Goal: Task Accomplishment & Management: Use online tool/utility

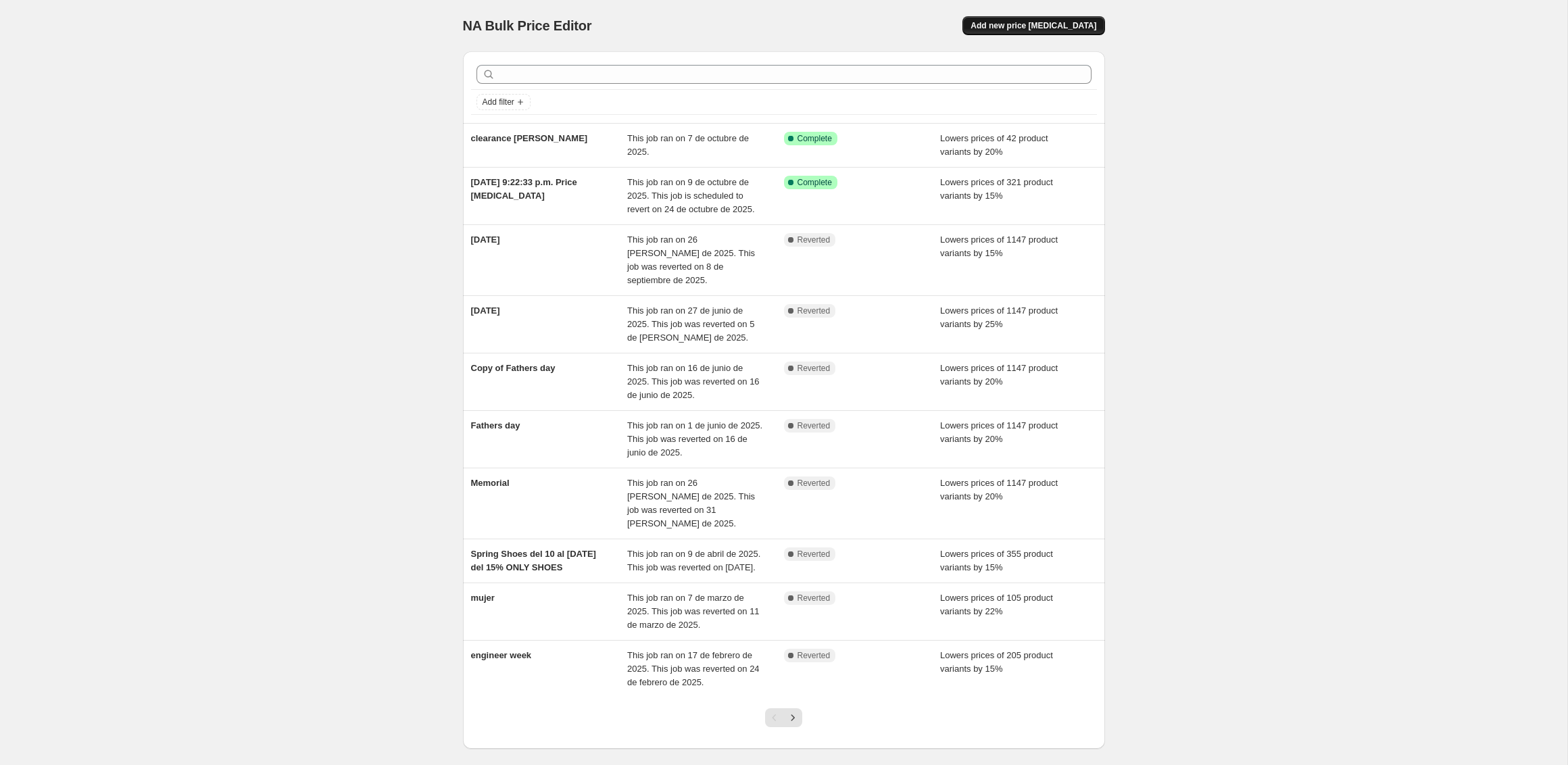
click at [1049, 30] on span "Add new price change job" at bounding box center [1033, 26] width 126 height 11
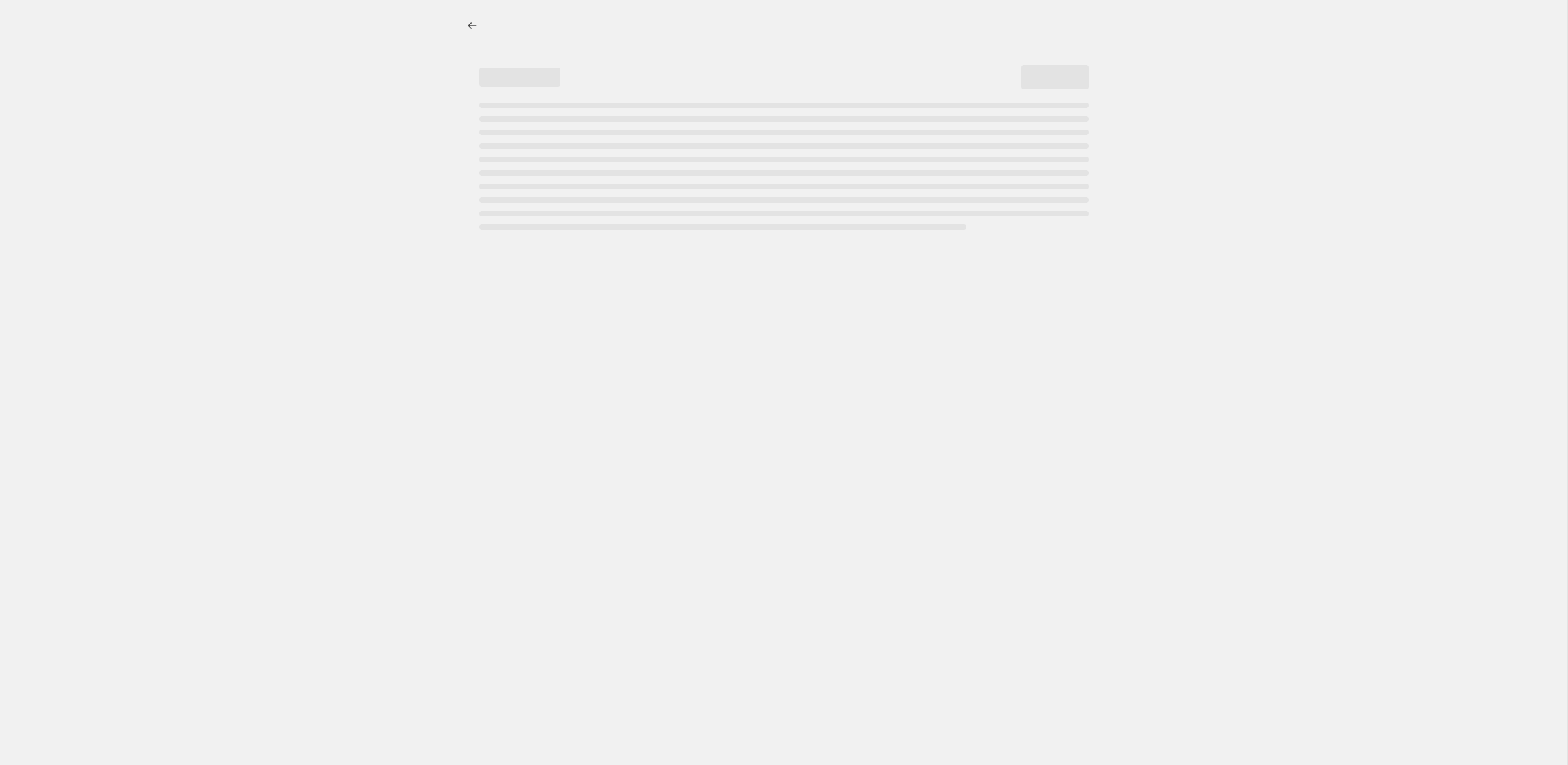
select select "percentage"
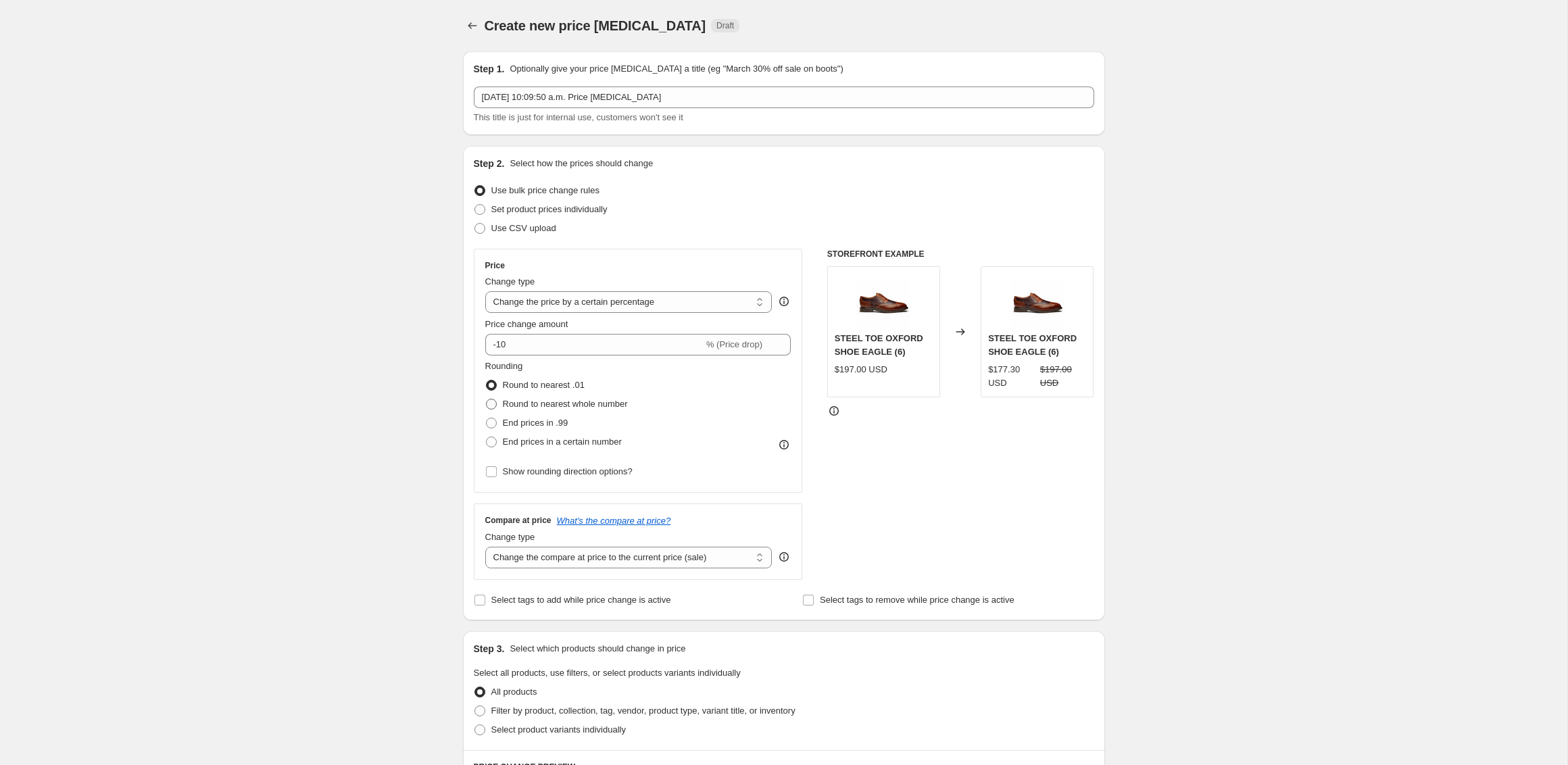
click at [512, 401] on span "Round to nearest whole number" at bounding box center [566, 403] width 125 height 10
click at [487, 399] on input "Round to nearest whole number" at bounding box center [486, 399] width 1 height 1
radio input "true"
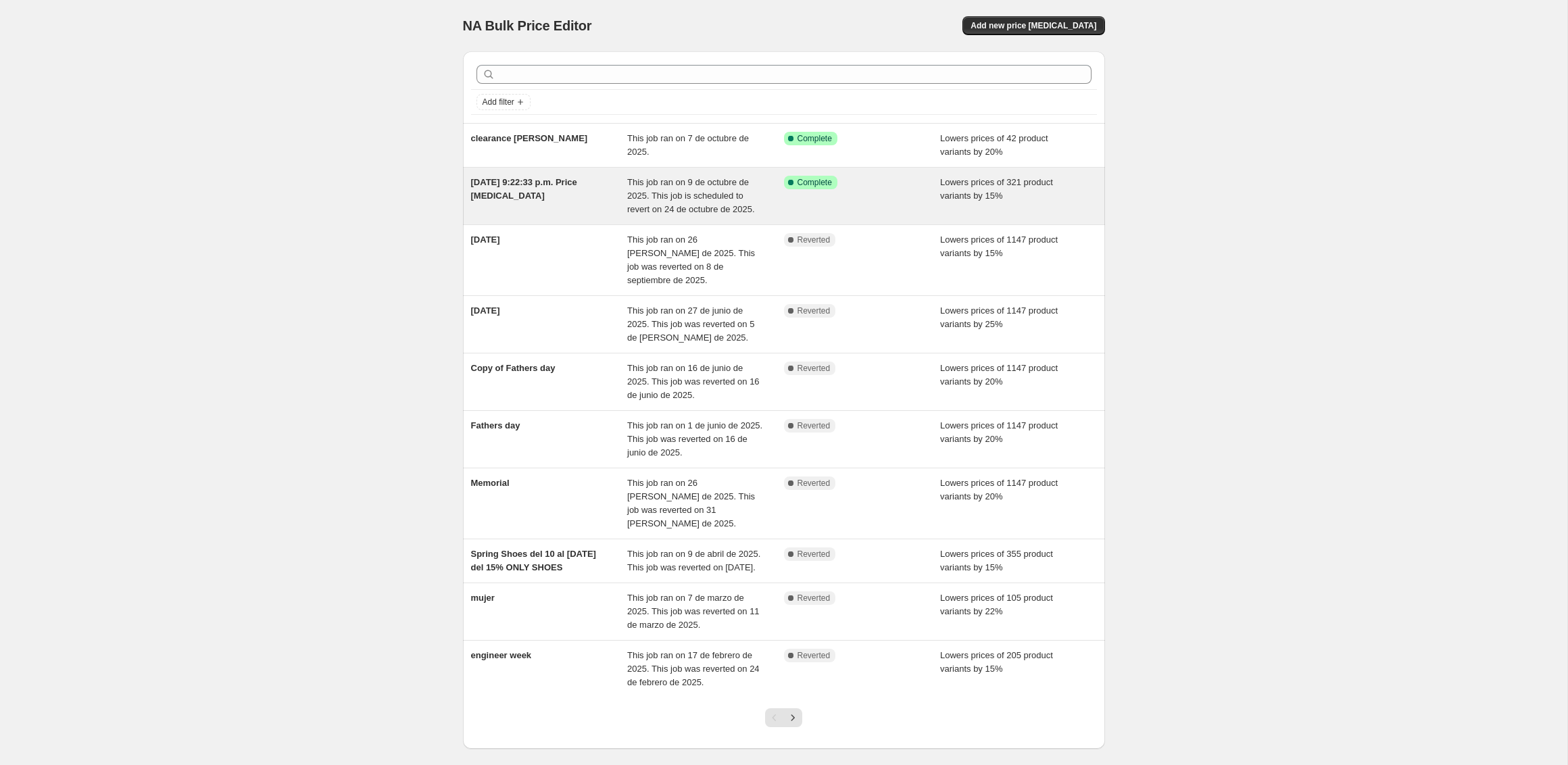
click at [577, 209] on div "30 sep 2025, 9:22:33 p.m. Price change job" at bounding box center [549, 195] width 156 height 40
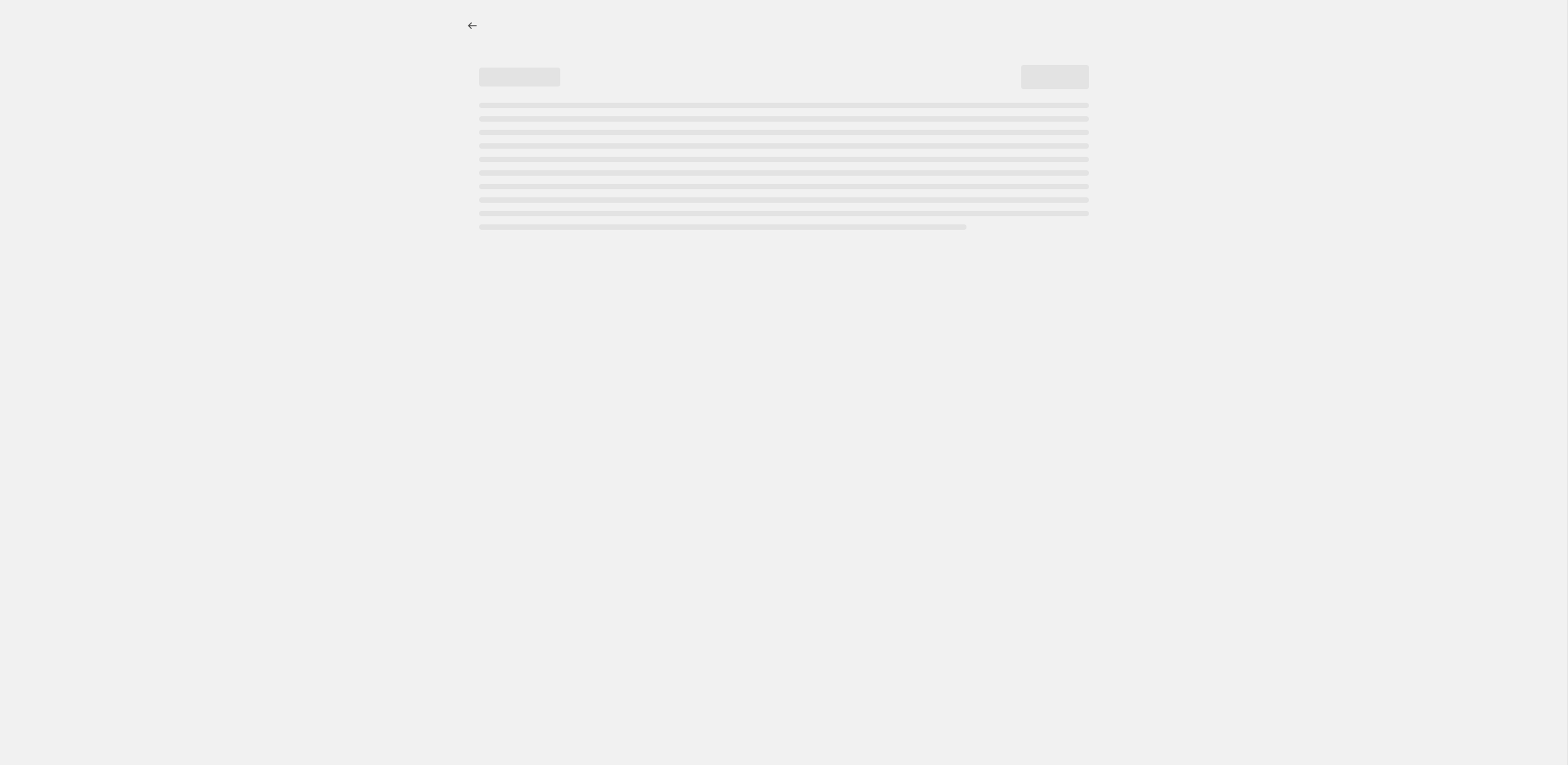
select select "percentage"
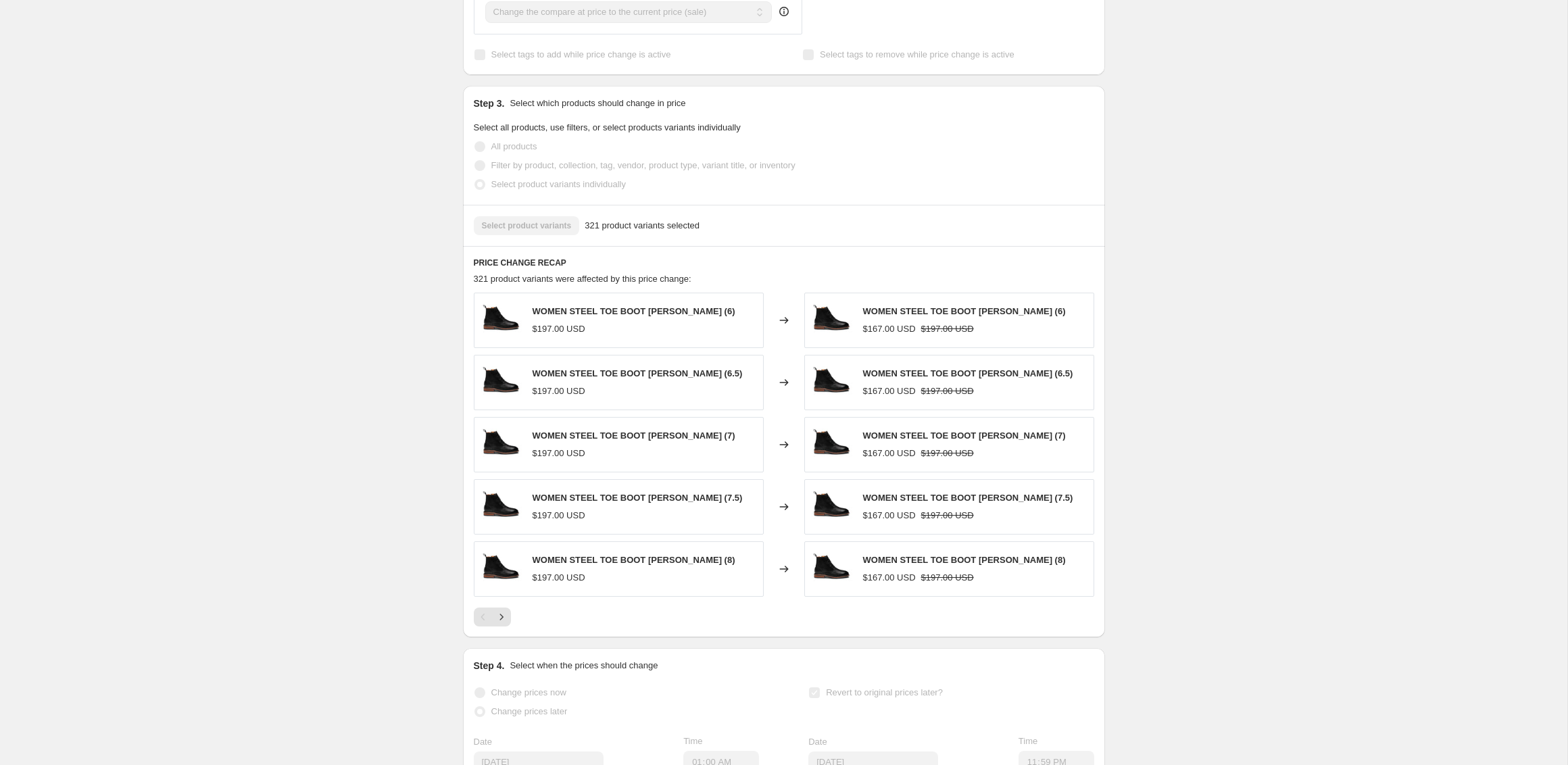
scroll to position [974, 0]
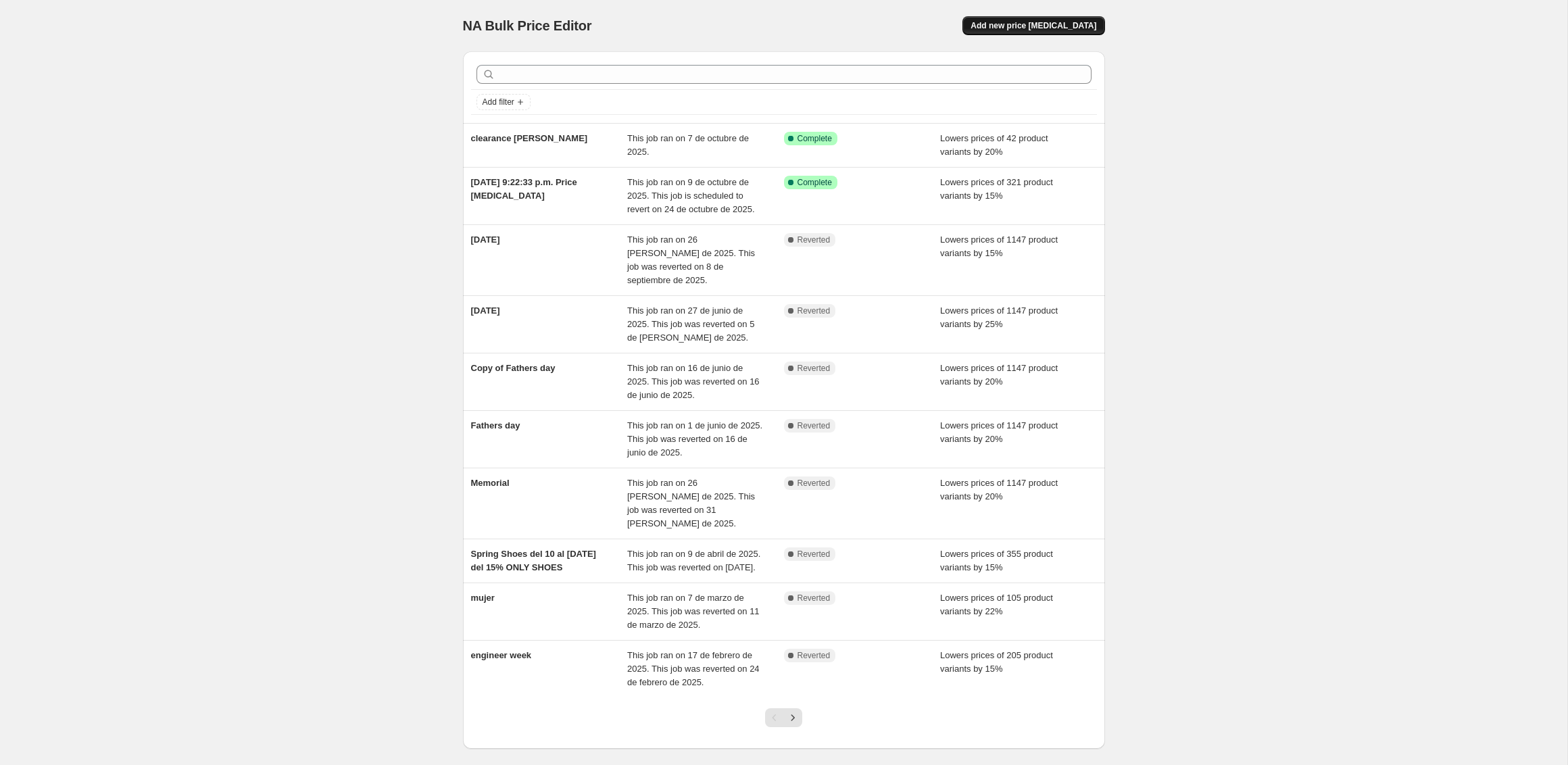
click at [996, 17] on button "Add new price change job" at bounding box center [1034, 26] width 142 height 19
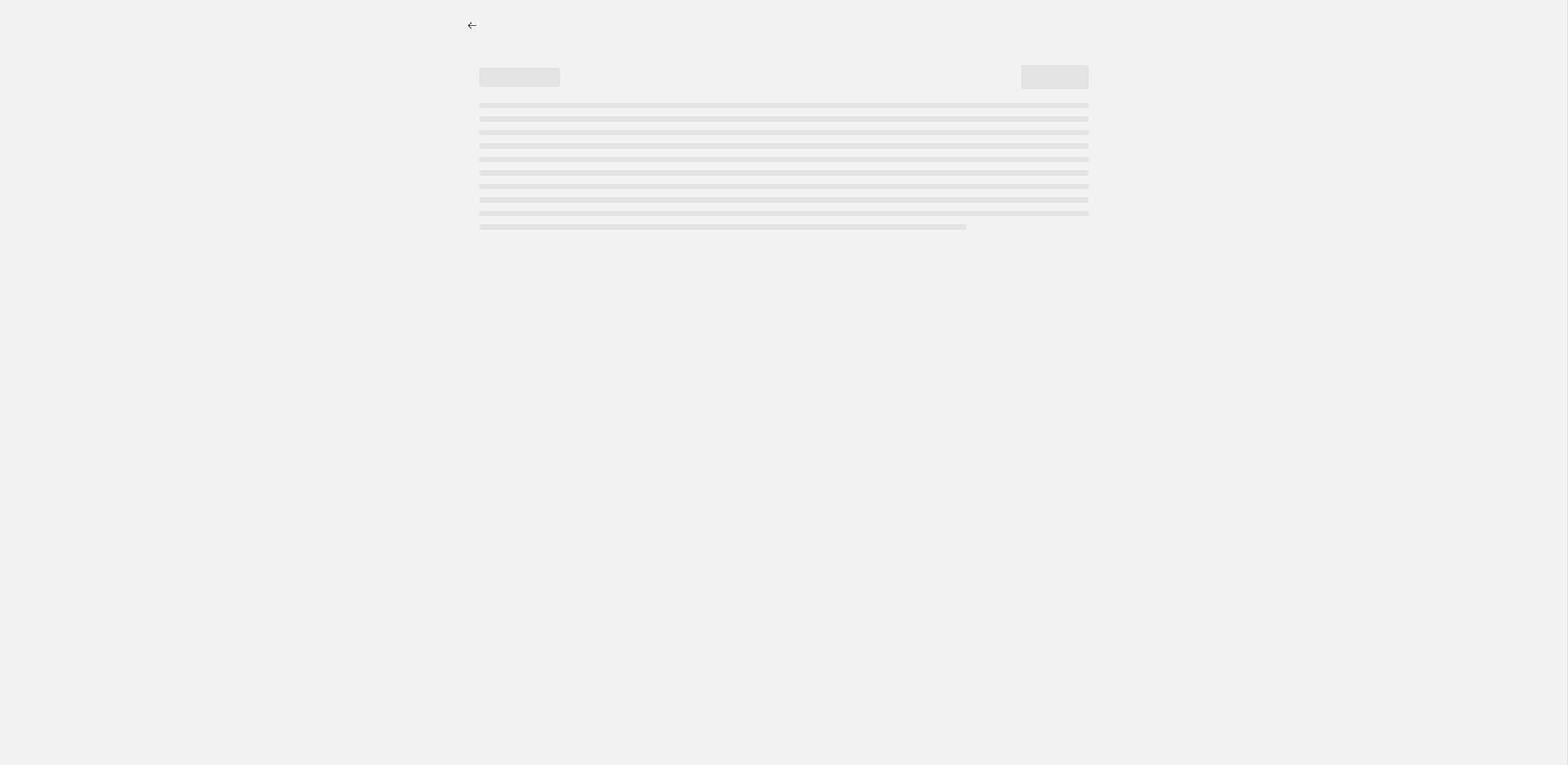
select select "percentage"
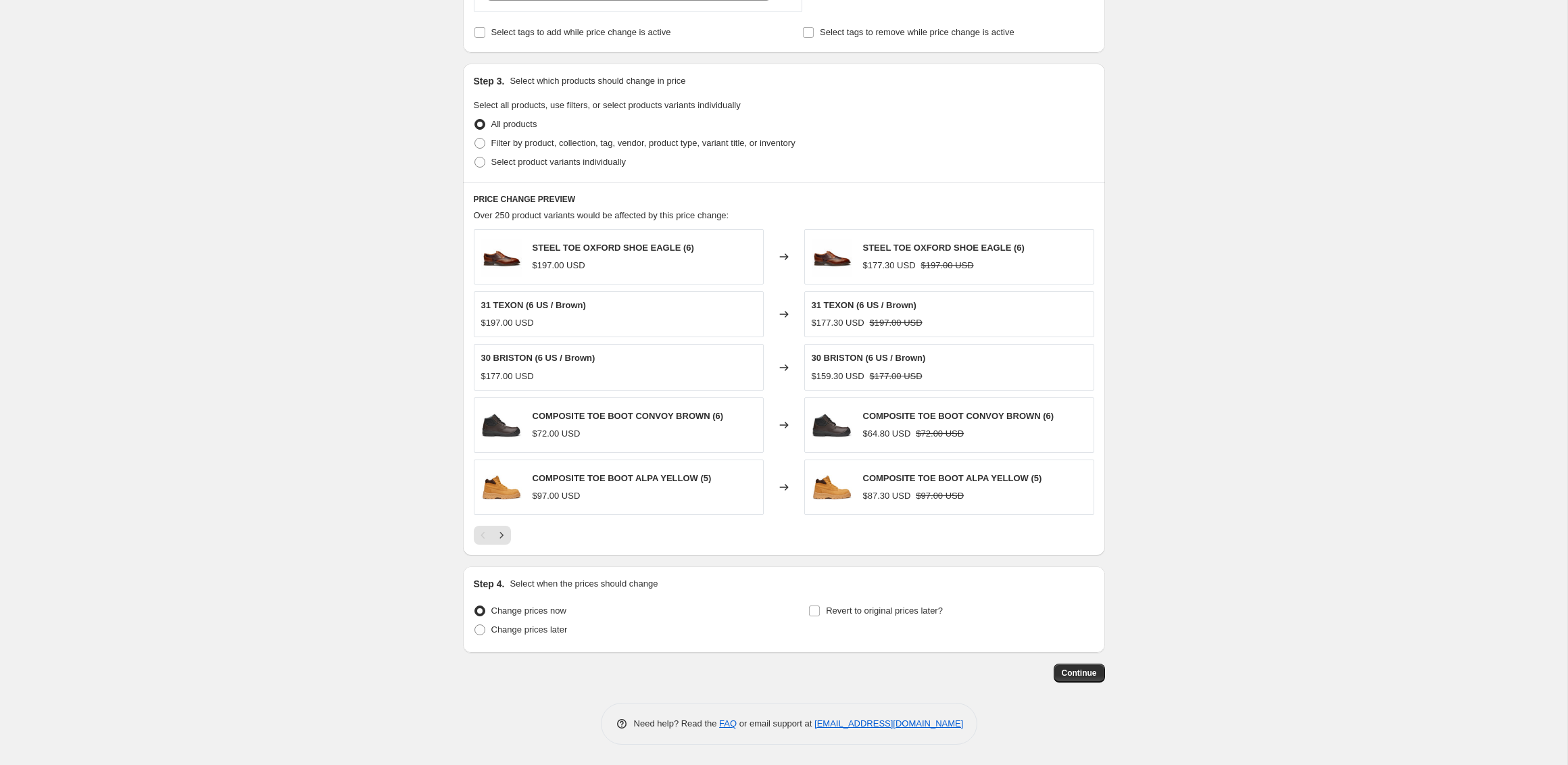
scroll to position [571, 0]
click at [870, 604] on span "Revert to original prices later?" at bounding box center [884, 611] width 117 height 13
click at [819, 605] on input "Revert to original prices later?" at bounding box center [814, 610] width 11 height 11
checkbox input "true"
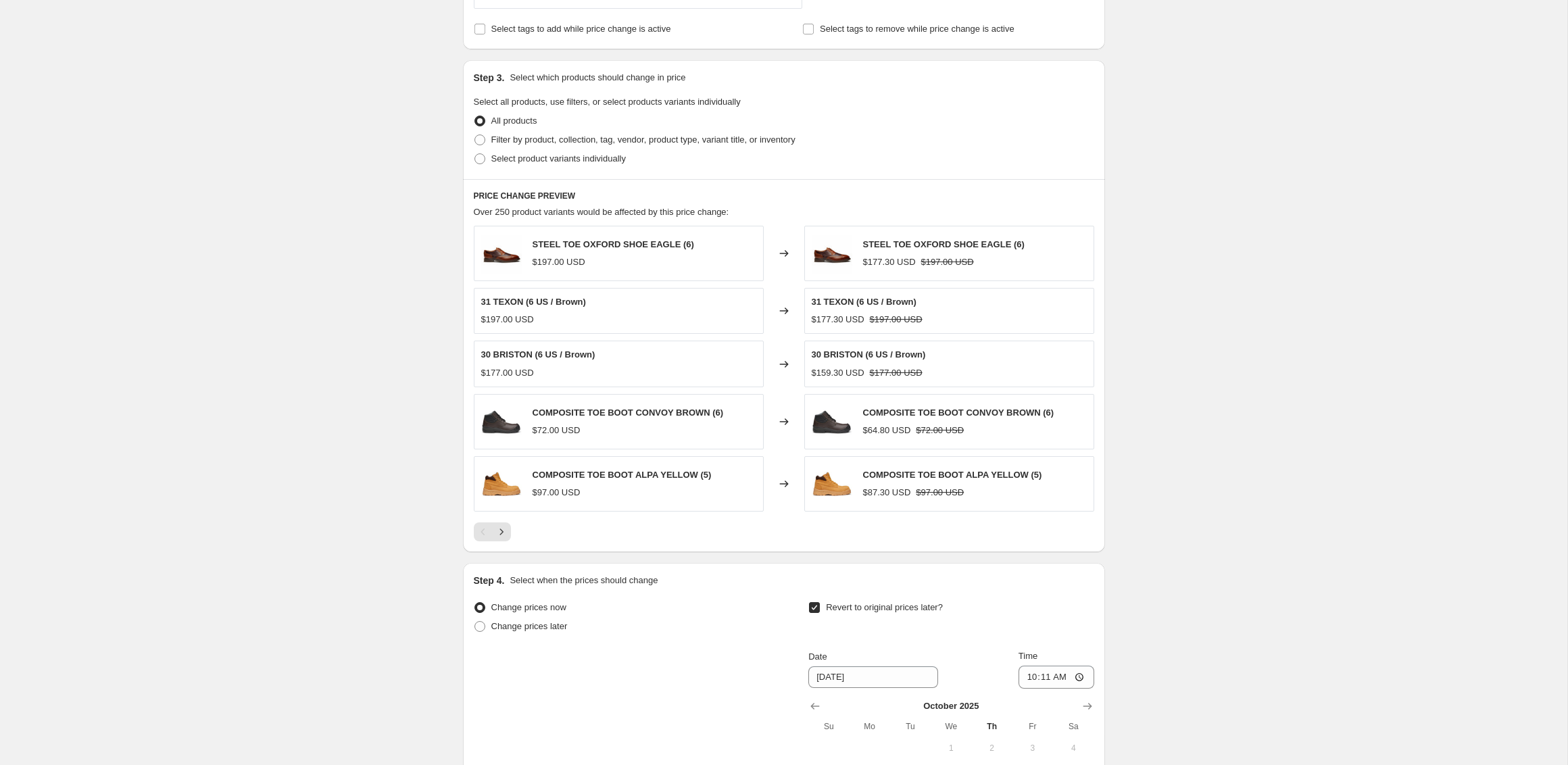
scroll to position [803, 0]
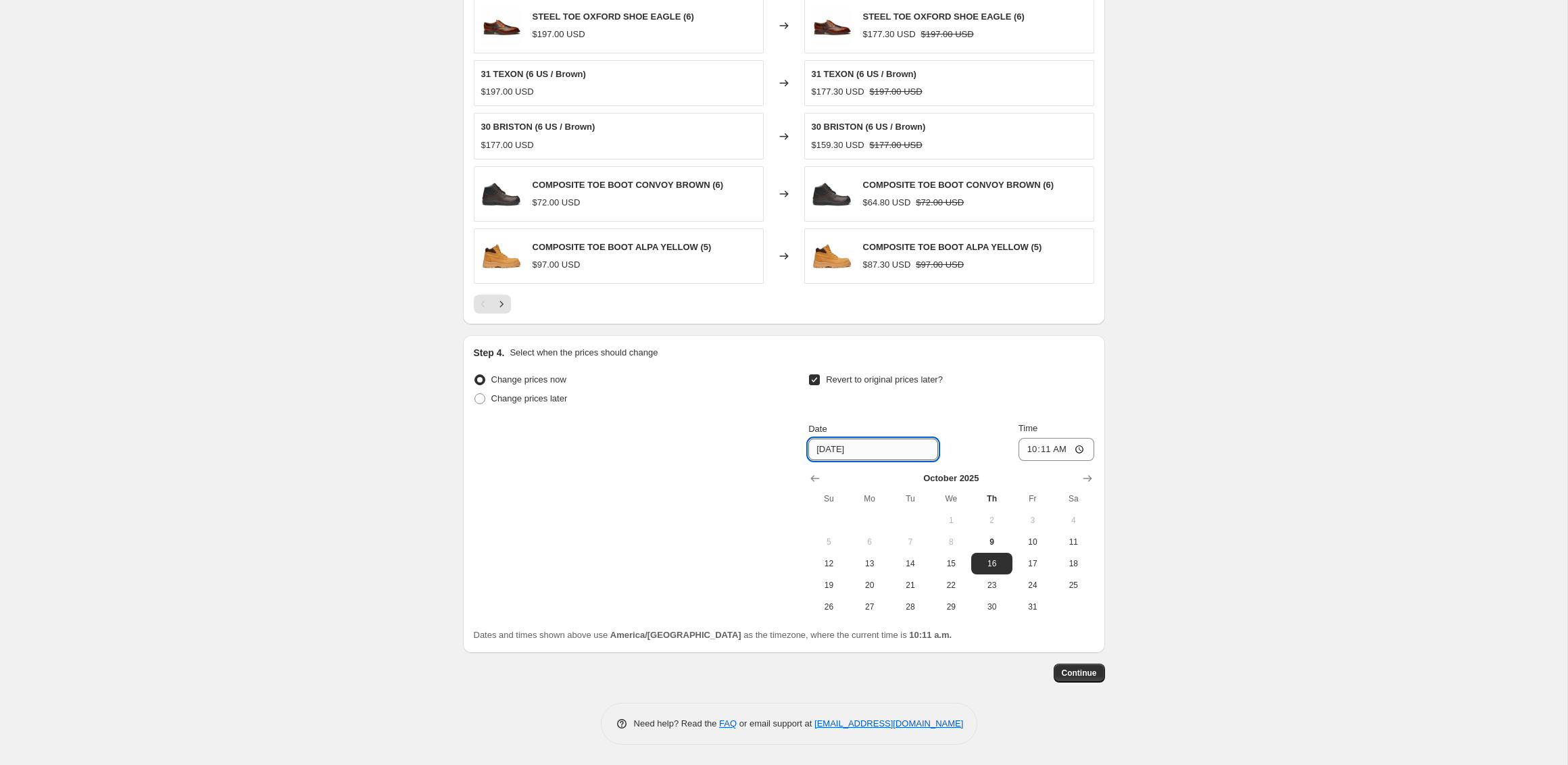
click at [838, 456] on input "10/16/2025" at bounding box center [874, 450] width 130 height 21
click at [1031, 576] on button "24" at bounding box center [1032, 585] width 40 height 21
type input "10/24/2025"
click at [1053, 448] on input "10:11" at bounding box center [1057, 450] width 76 height 23
click at [1025, 452] on input "10:11" at bounding box center [1057, 450] width 76 height 23
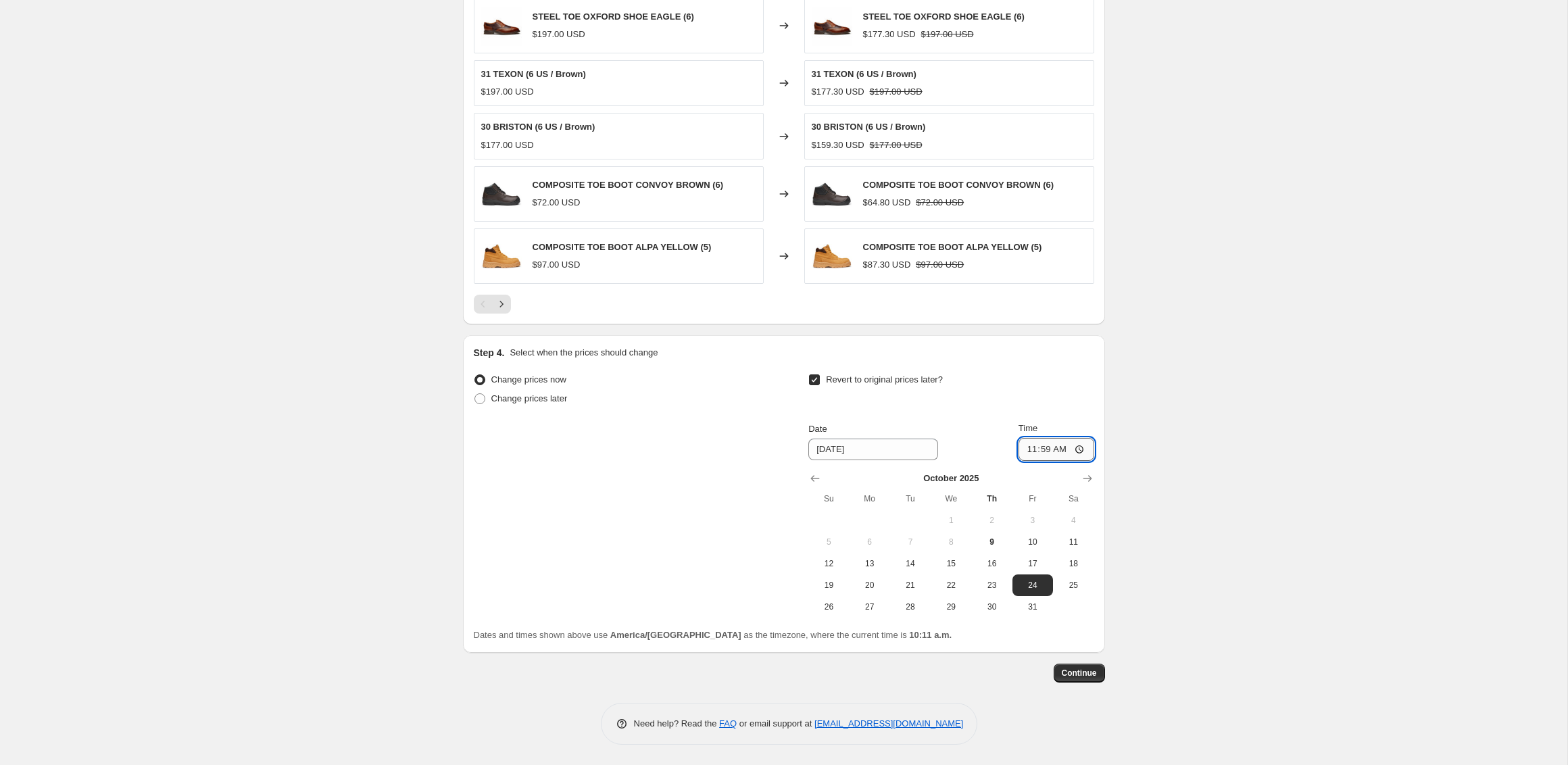
type input "23:59"
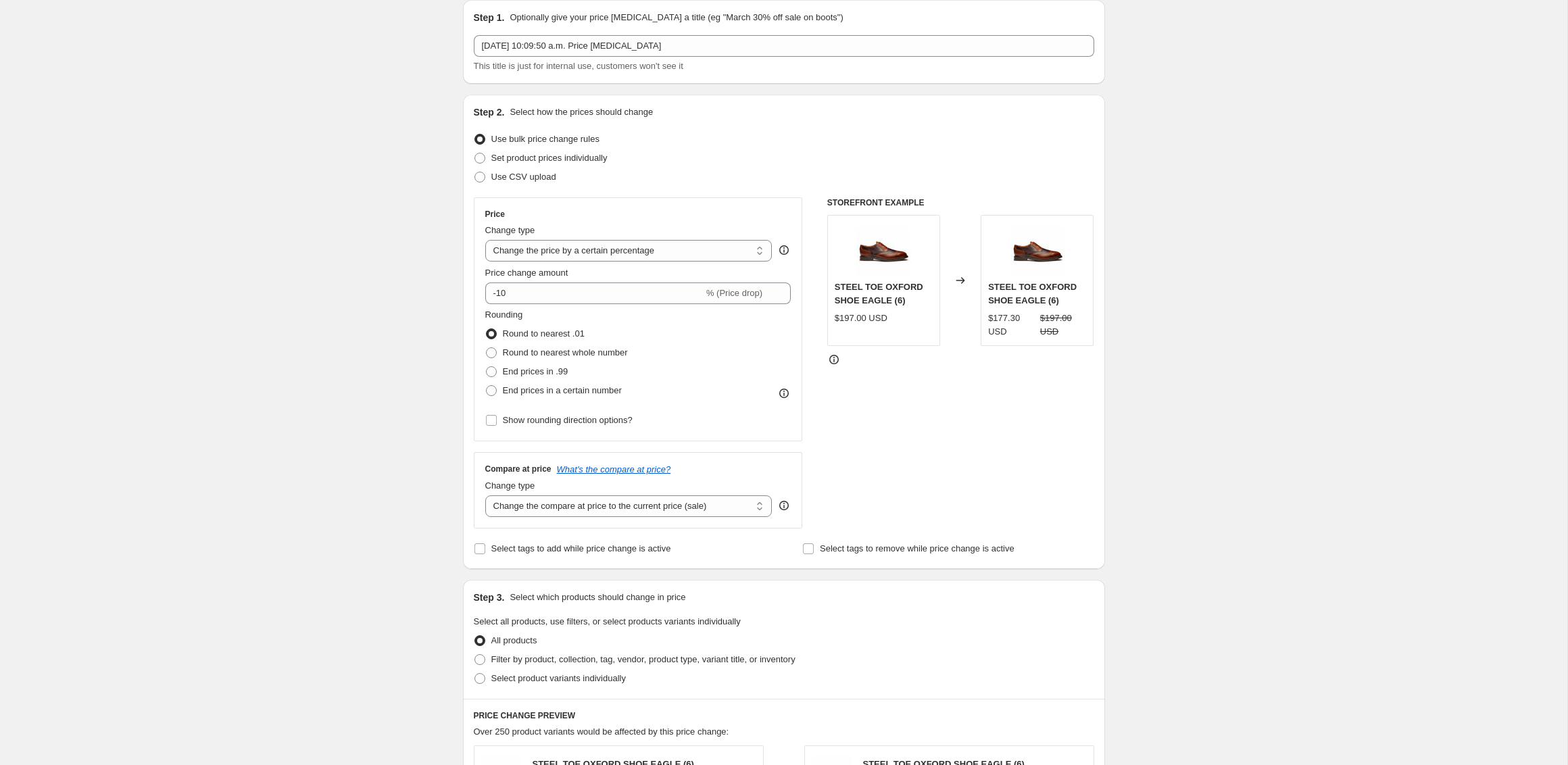
scroll to position [0, 0]
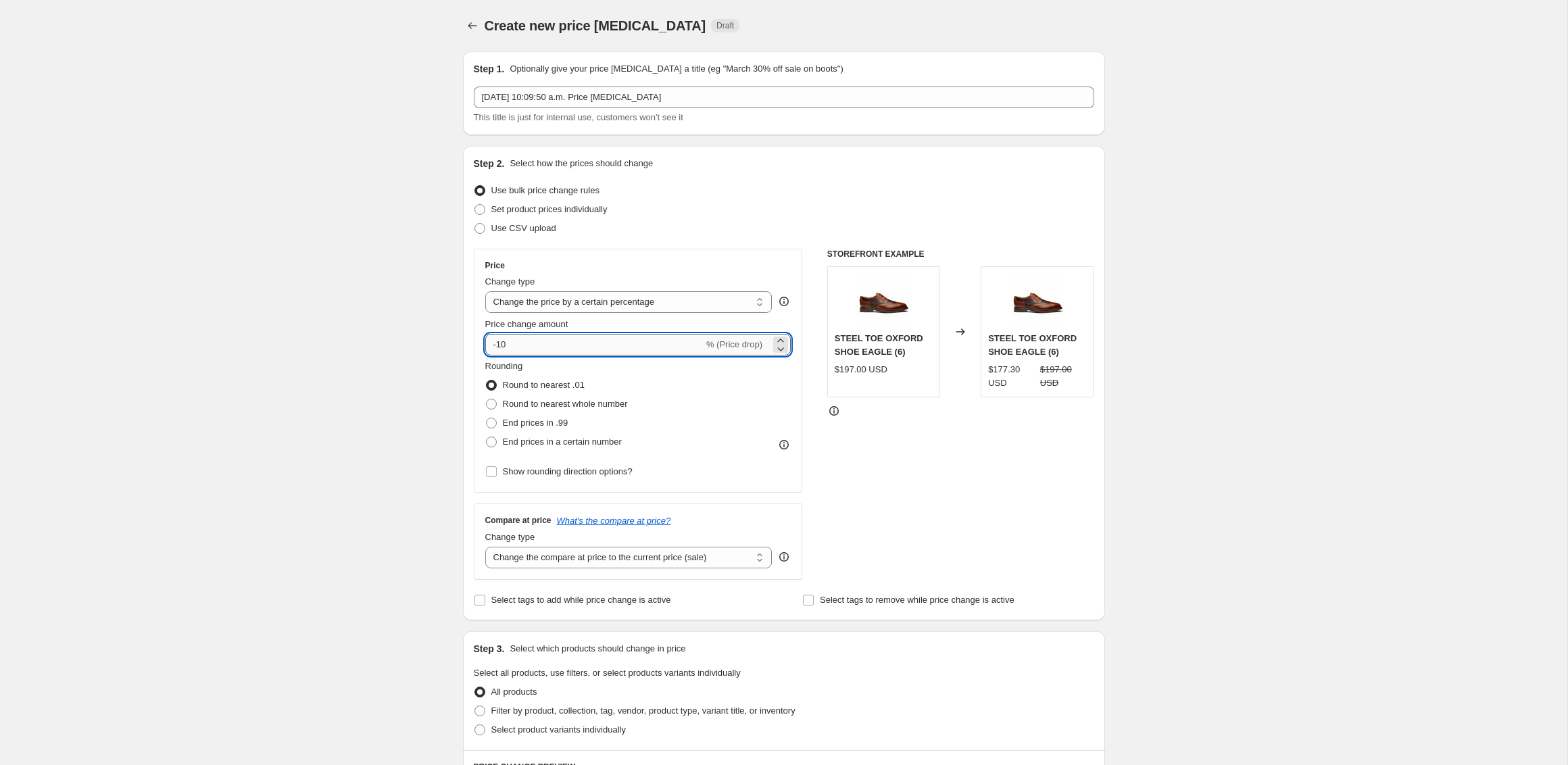
click at [567, 348] on input "-10" at bounding box center [594, 344] width 218 height 21
click at [559, 400] on span "Round to nearest whole number" at bounding box center [566, 403] width 125 height 10
click at [487, 399] on input "Round to nearest whole number" at bounding box center [486, 399] width 1 height 1
radio input "true"
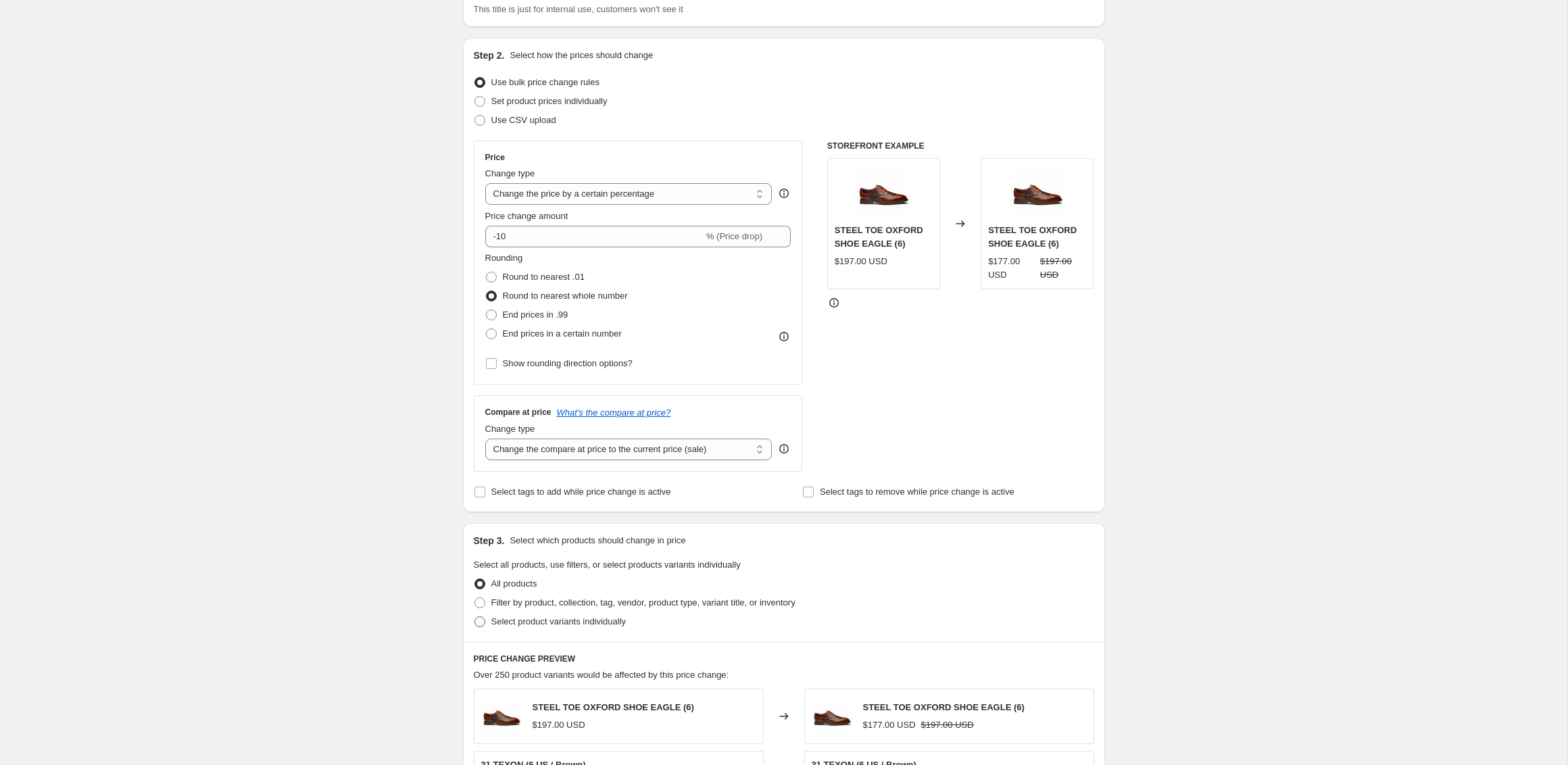
scroll to position [110, 0]
click at [516, 624] on span "Select product variants individually" at bounding box center [558, 620] width 134 height 10
click at [475, 616] on input "Select product variants individually" at bounding box center [474, 615] width 1 height 1
radio input "true"
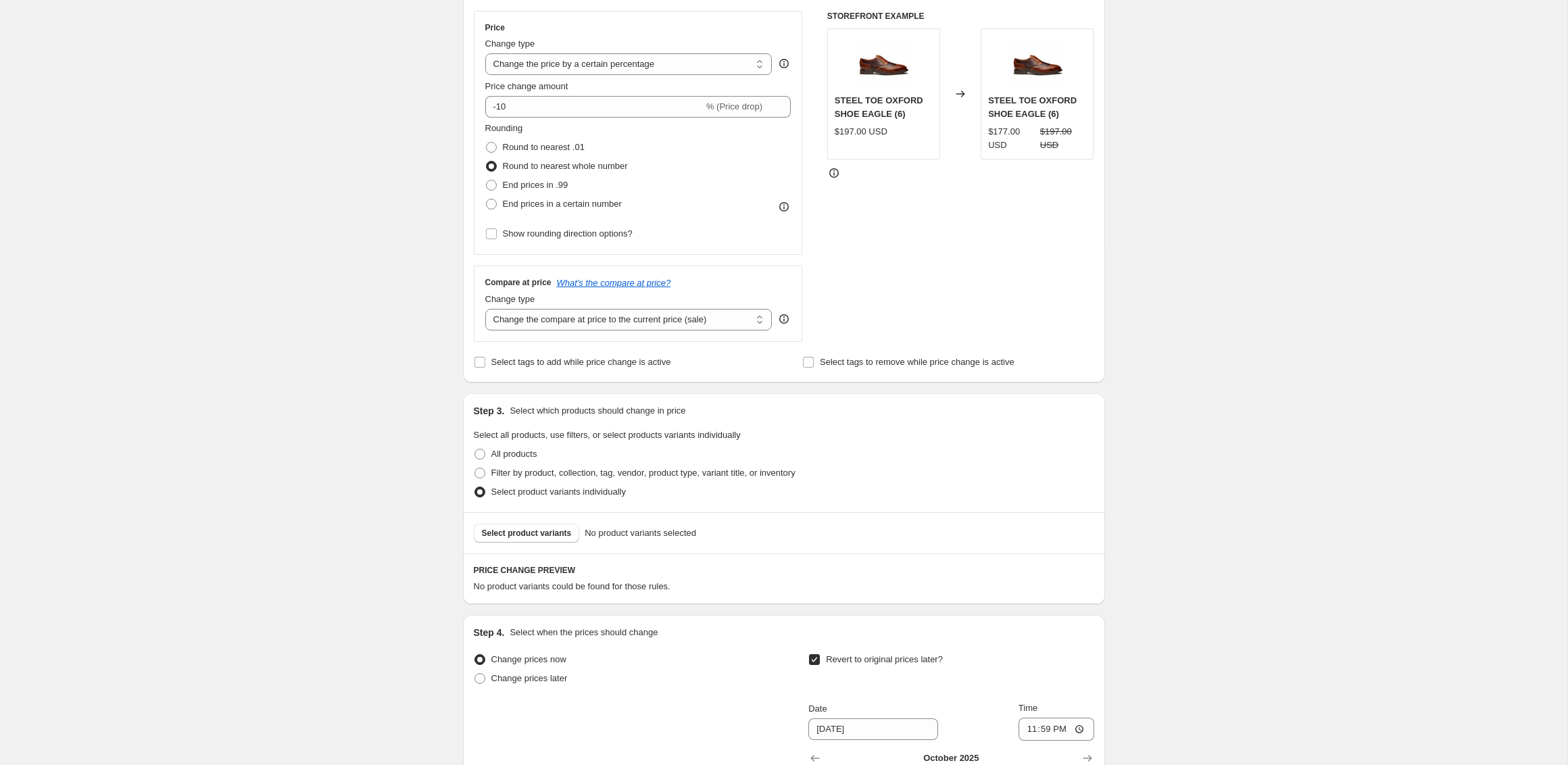
scroll to position [257, 0]
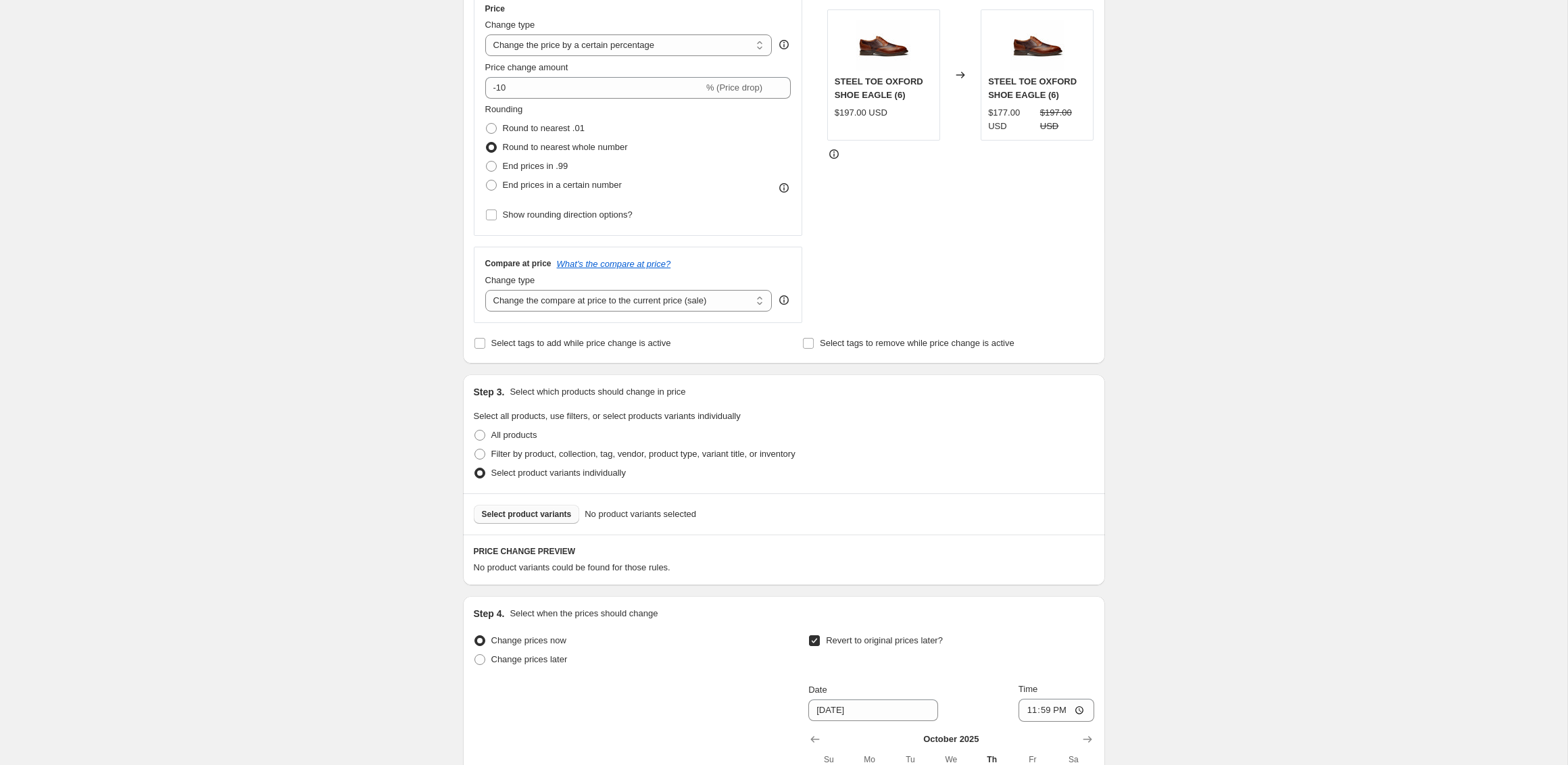
click at [525, 520] on button "Select product variants" at bounding box center [526, 514] width 106 height 19
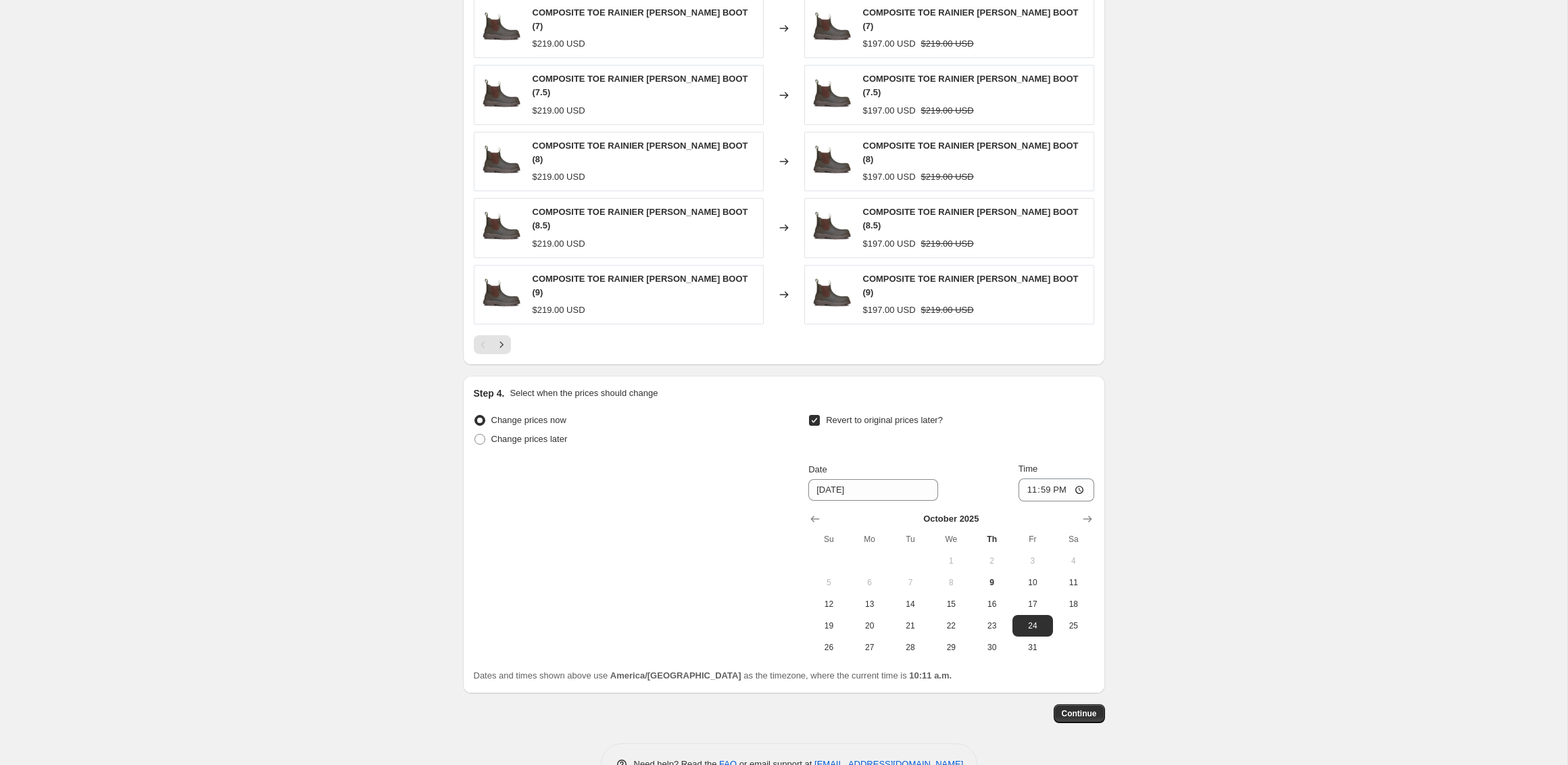
scroll to position [862, 0]
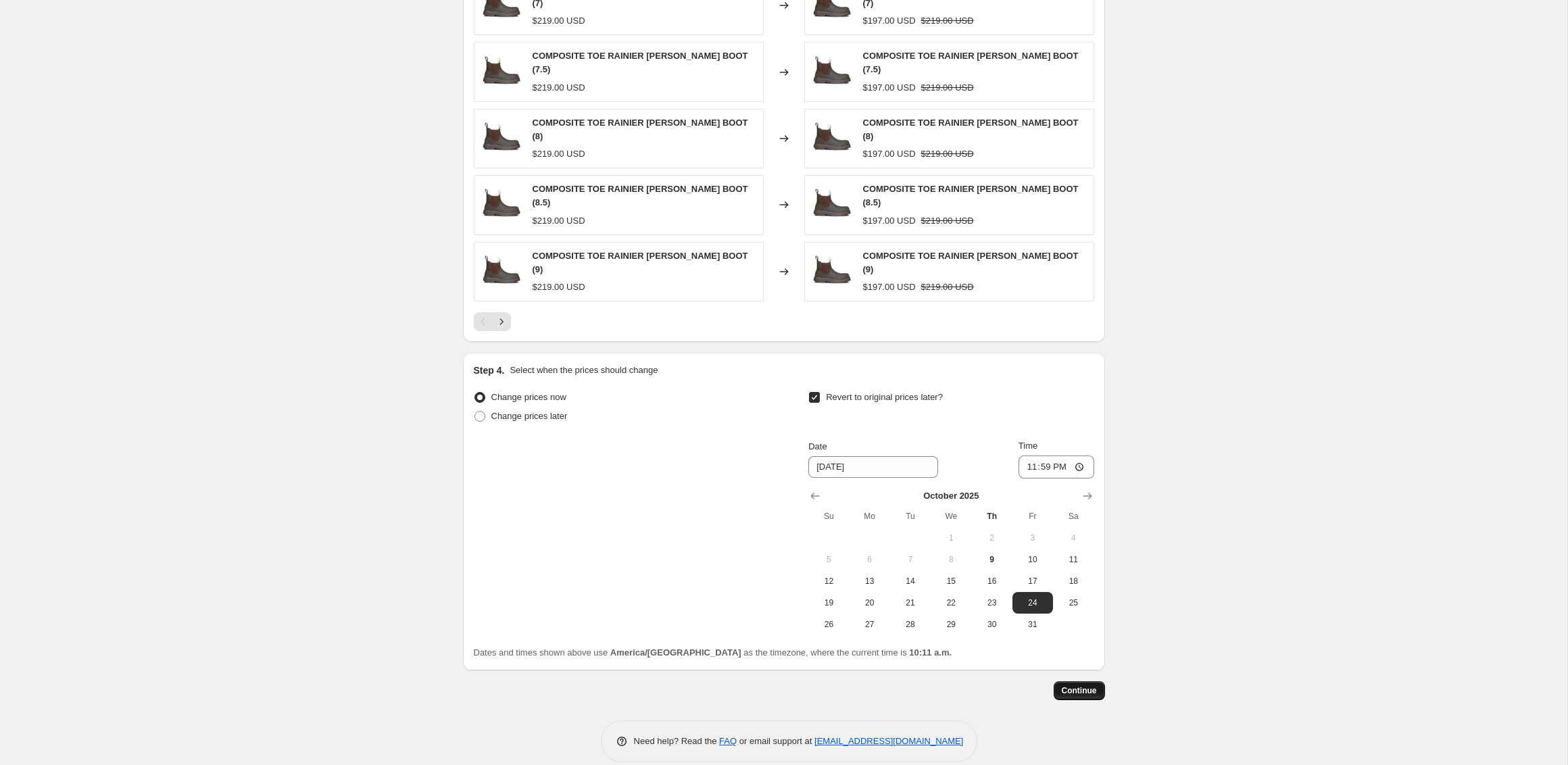
click at [1072, 681] on button "Continue" at bounding box center [1079, 690] width 51 height 19
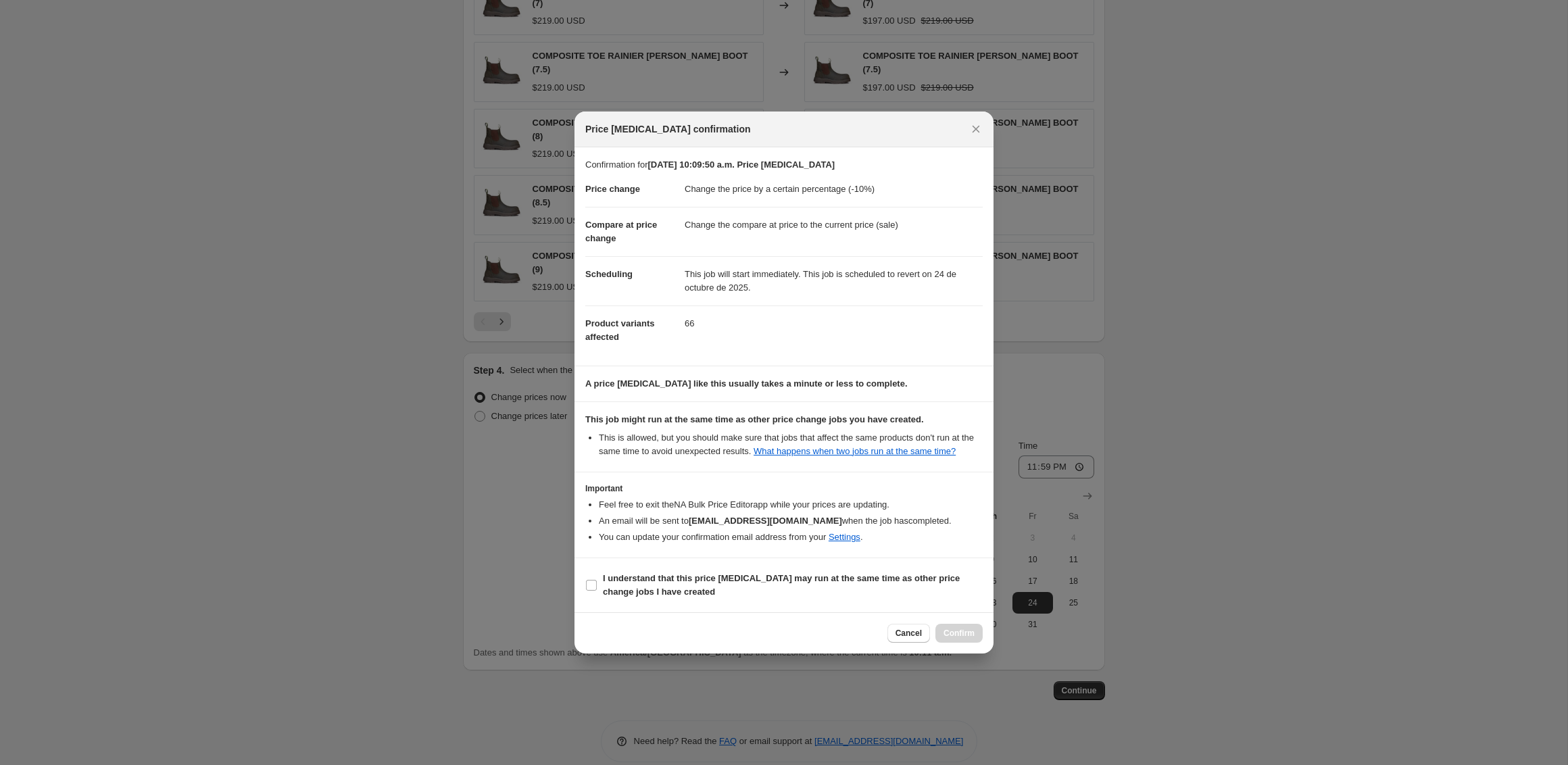
click at [748, 571] on section "I understand that this price change job may run at the same time as other price…" at bounding box center [784, 585] width 419 height 54
click at [736, 587] on b "I understand that this price change job may run at the same time as other price…" at bounding box center [781, 585] width 357 height 24
click at [597, 587] on input "I understand that this price change job may run at the same time as other price…" at bounding box center [591, 585] width 11 height 11
checkbox input "true"
click at [978, 654] on div "Cancel Confirm" at bounding box center [784, 633] width 419 height 41
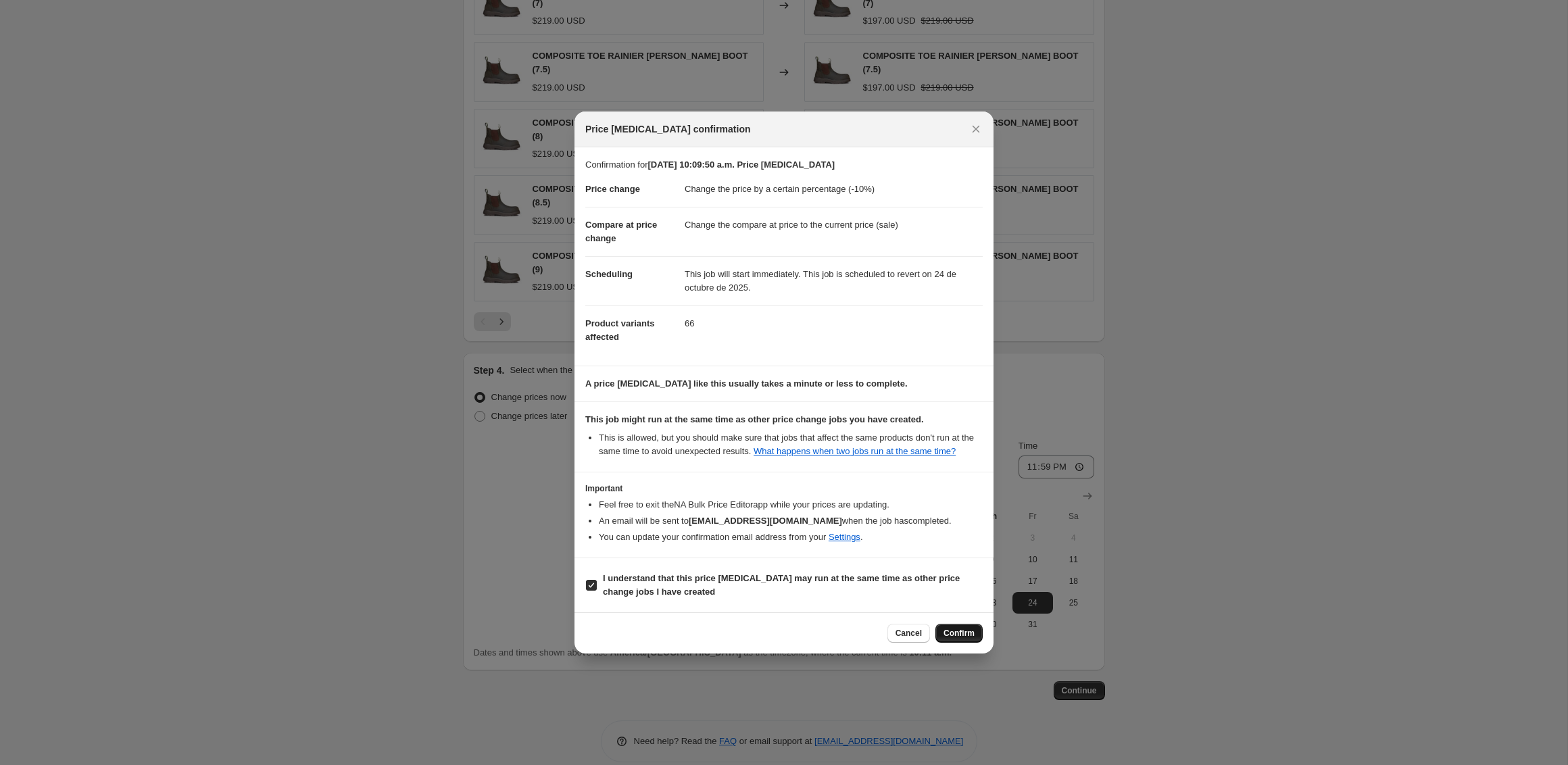
click at [968, 642] on button "Confirm" at bounding box center [959, 632] width 47 height 19
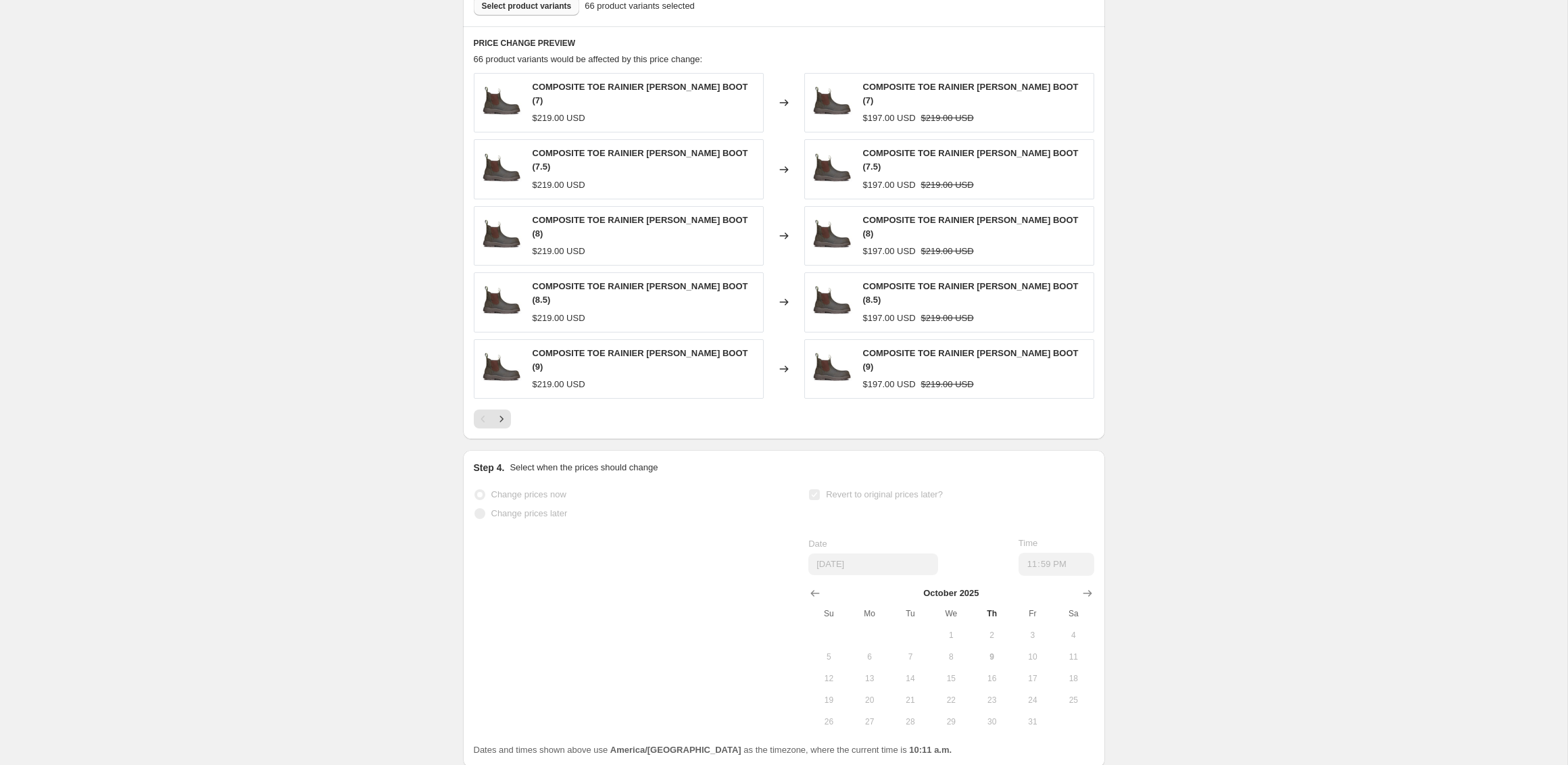
scroll to position [898, 0]
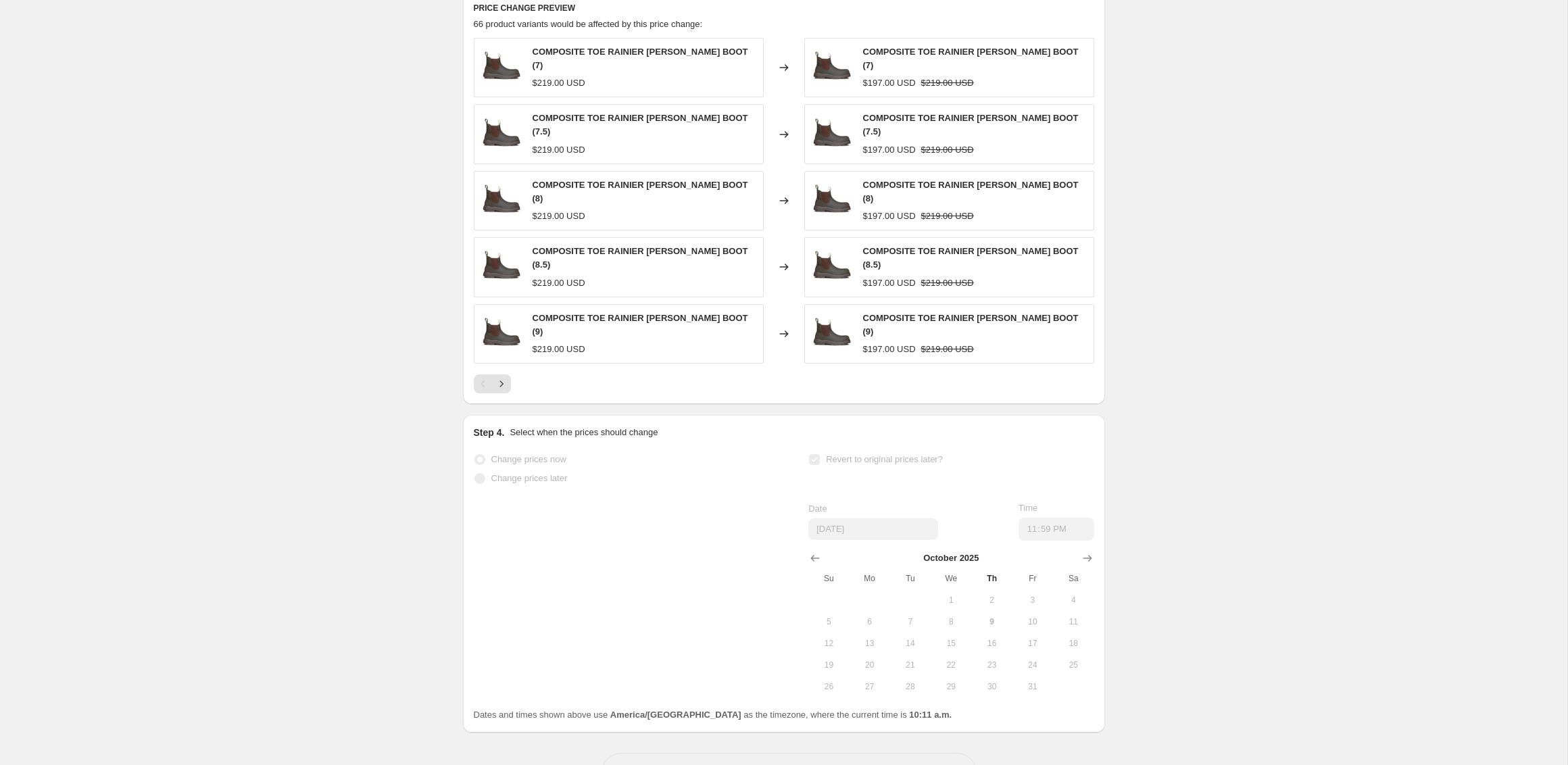
select select "percentage"
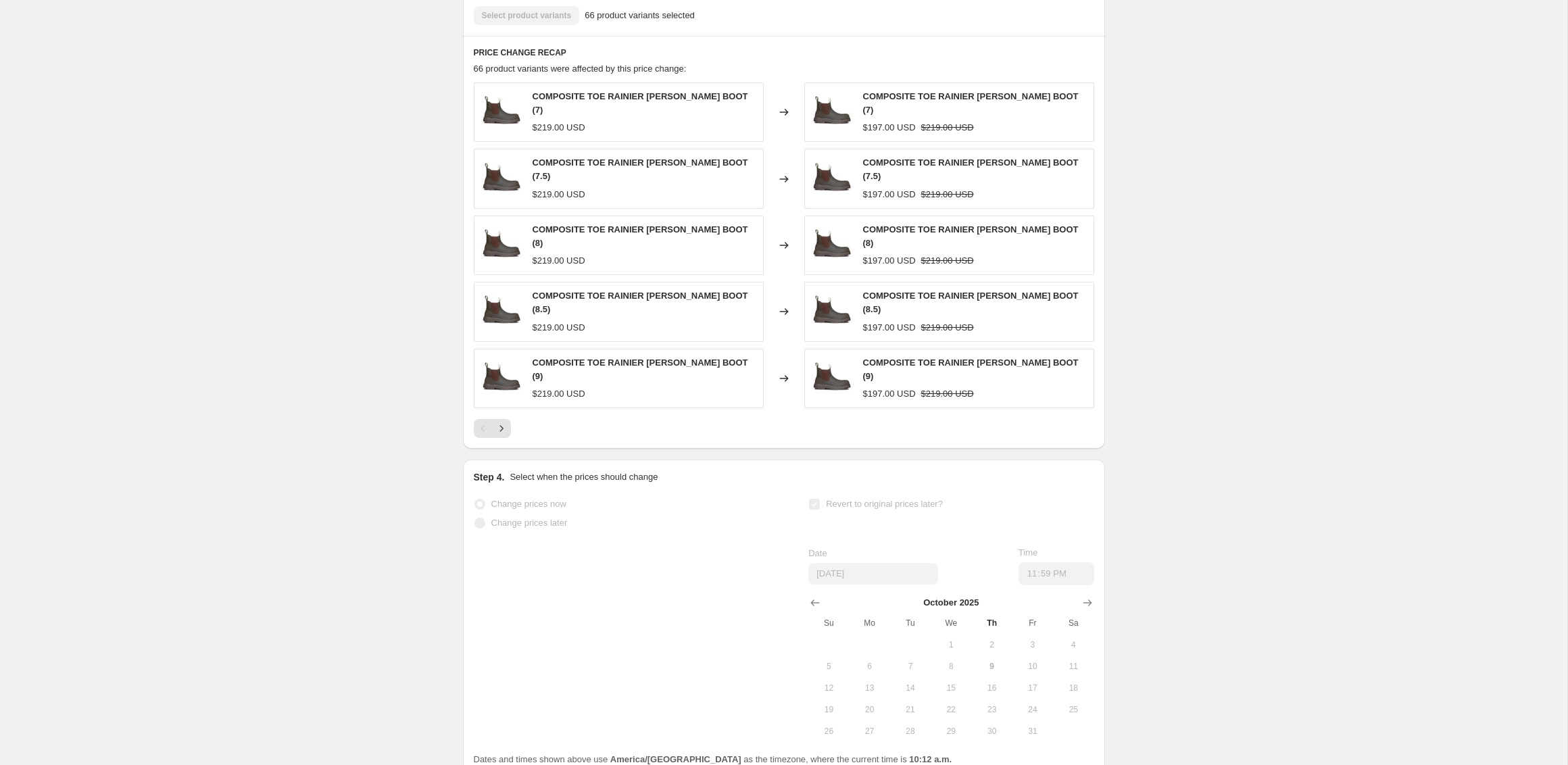
scroll to position [0, 0]
